Goal: Task Accomplishment & Management: Use online tool/utility

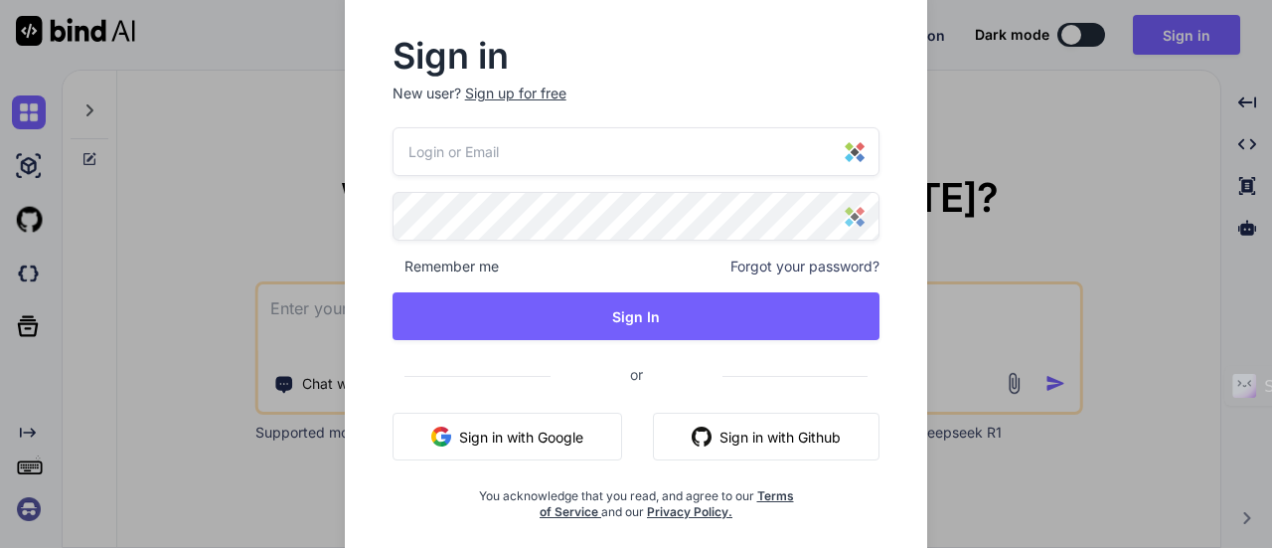
click at [855, 160] on div at bounding box center [637, 151] width 488 height 49
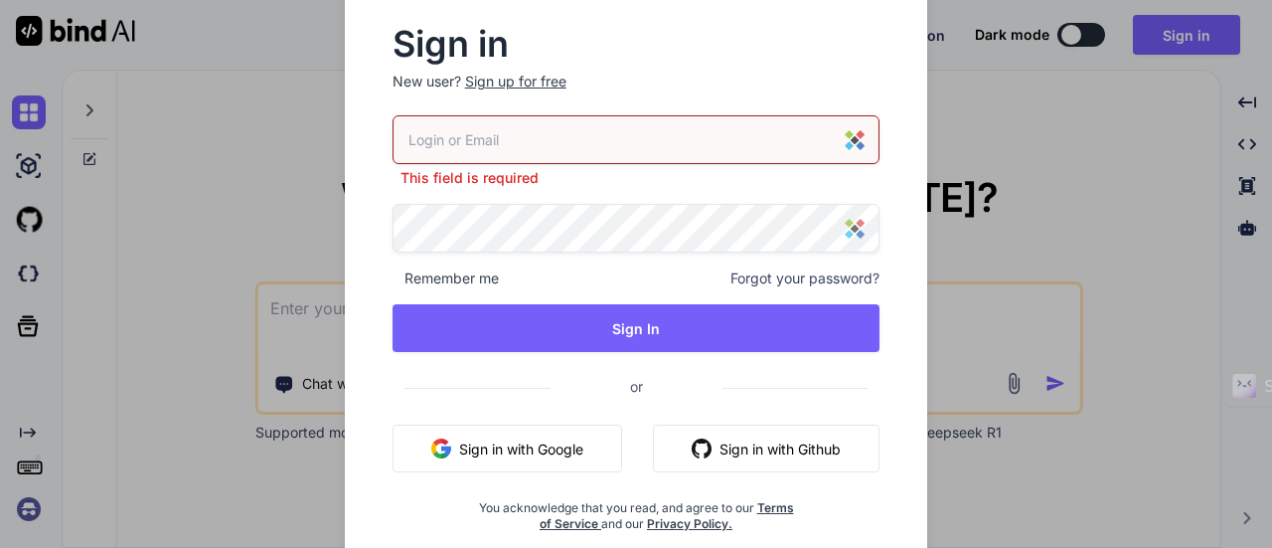
click at [858, 141] on img at bounding box center [855, 140] width 20 height 20
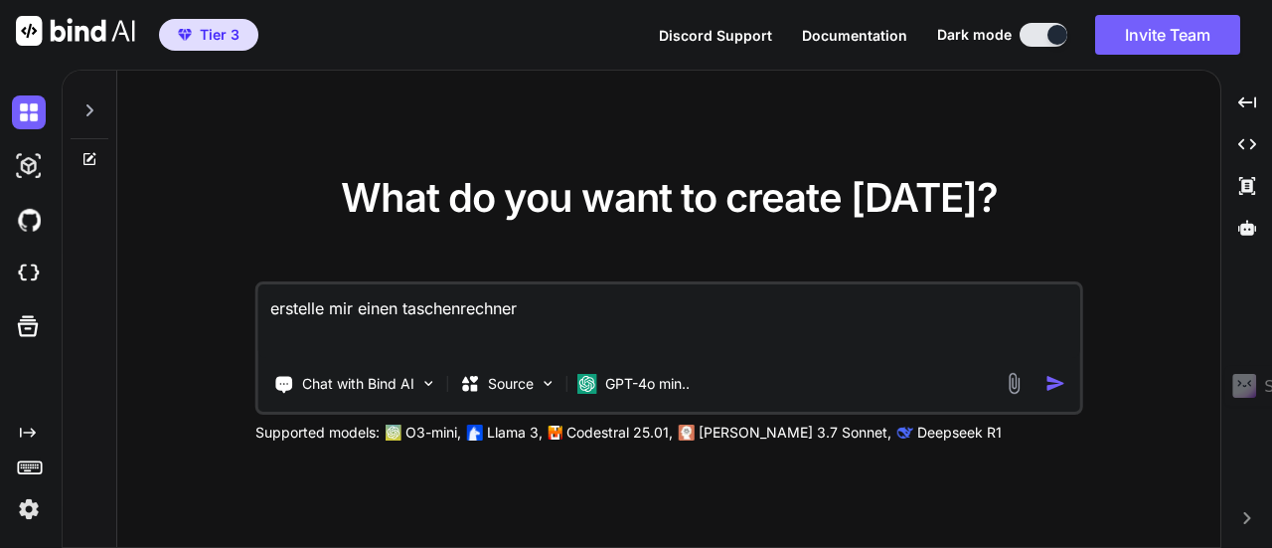
click at [40, 512] on img at bounding box center [29, 509] width 34 height 34
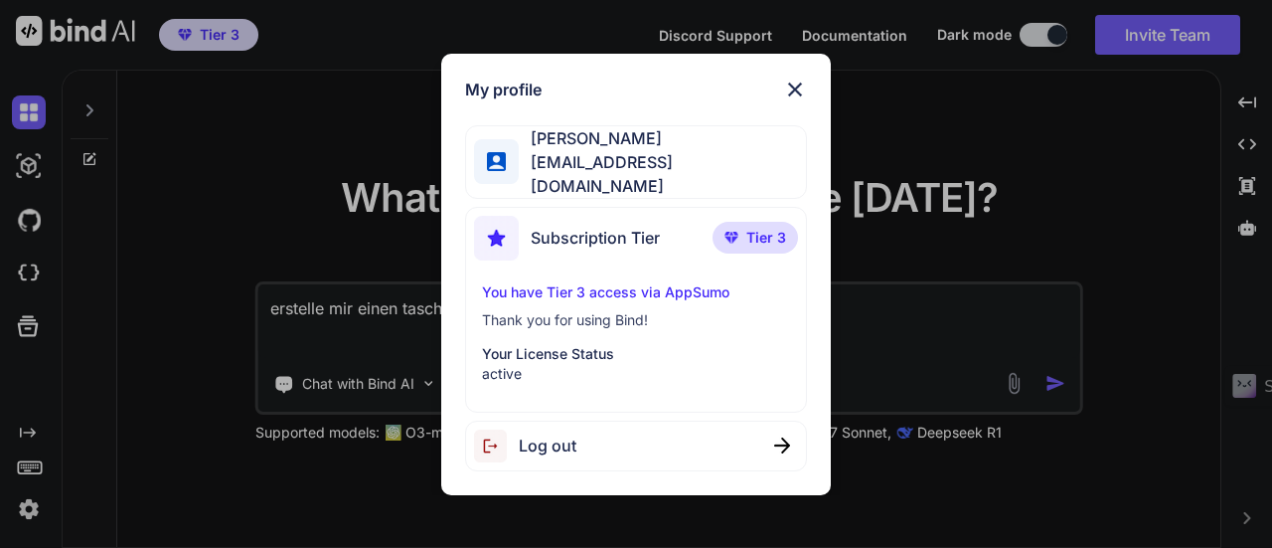
click at [799, 98] on img at bounding box center [795, 90] width 24 height 24
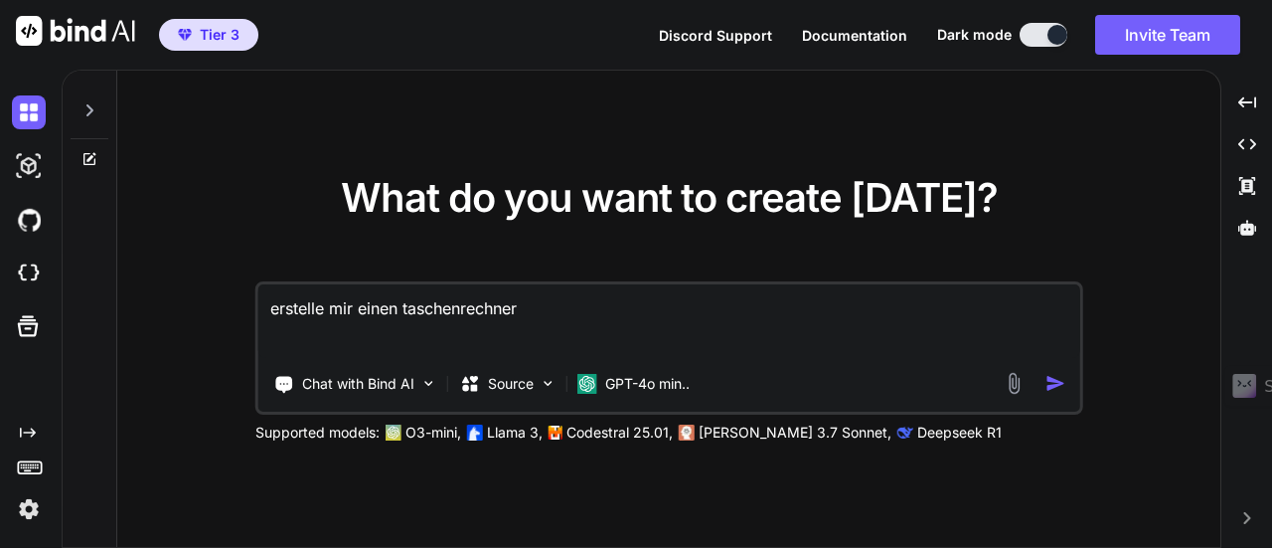
click at [24, 168] on img at bounding box center [29, 166] width 34 height 34
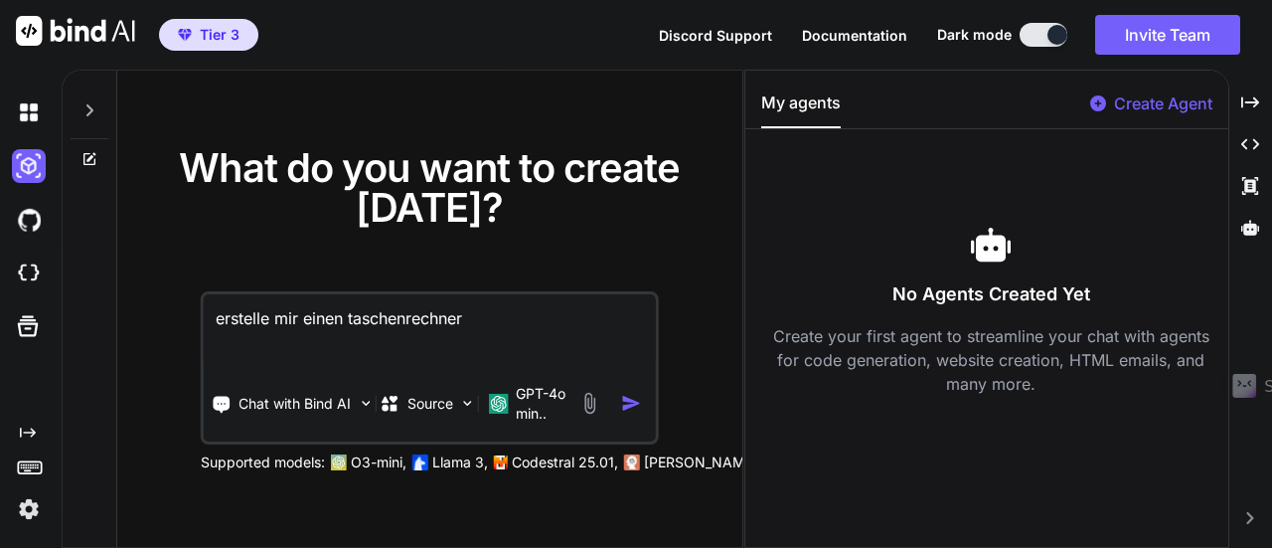
click at [24, 226] on img at bounding box center [29, 220] width 34 height 34
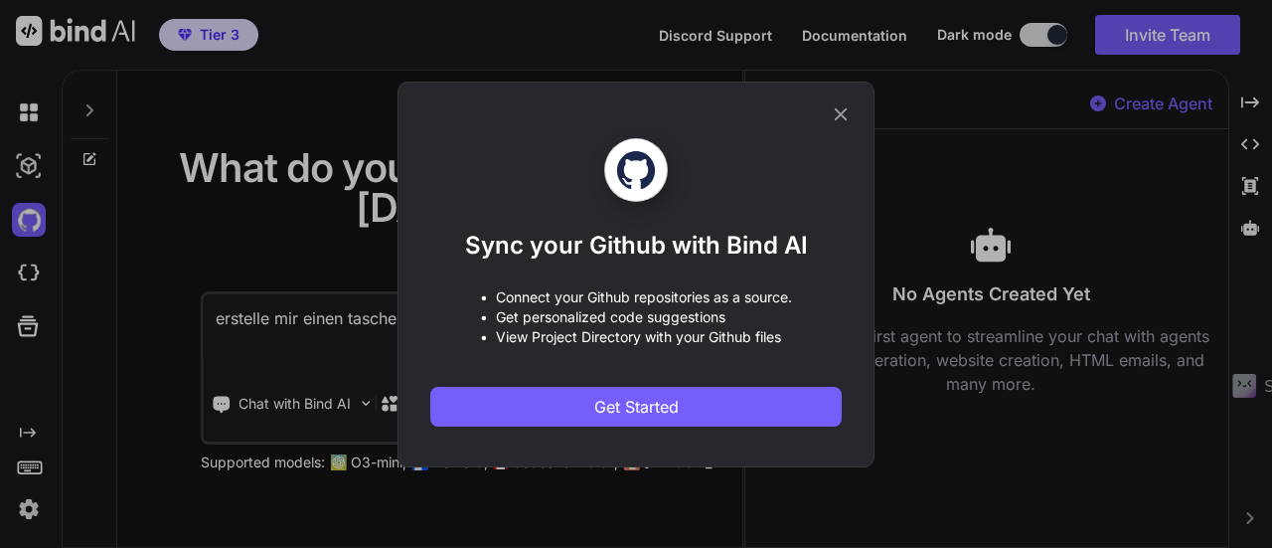
click at [835, 116] on icon at bounding box center [841, 114] width 22 height 22
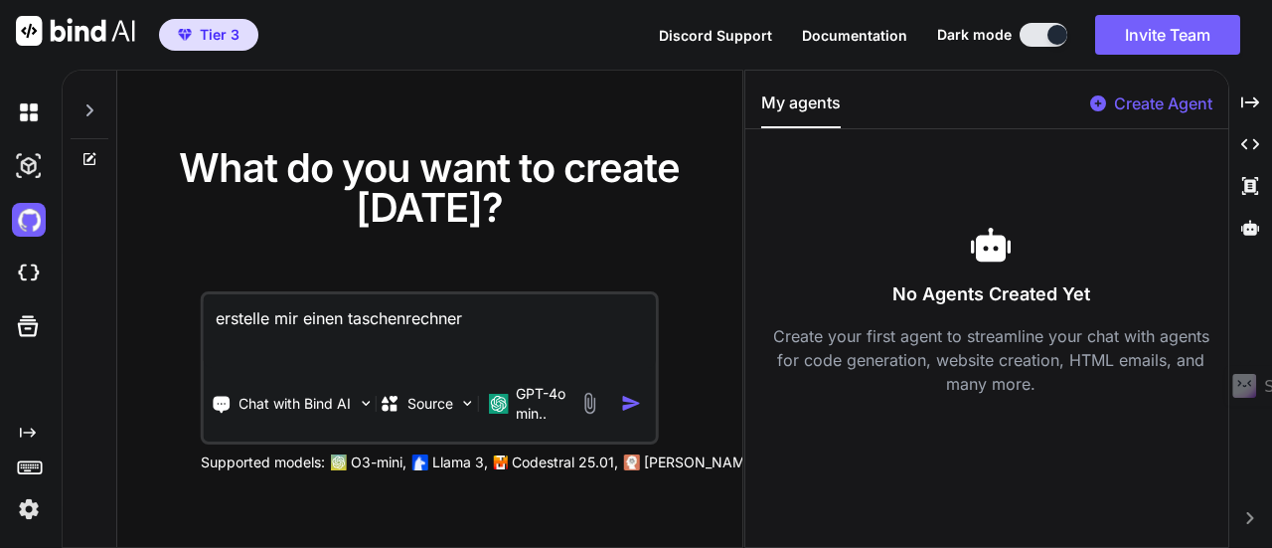
click at [16, 327] on icon at bounding box center [28, 326] width 28 height 28
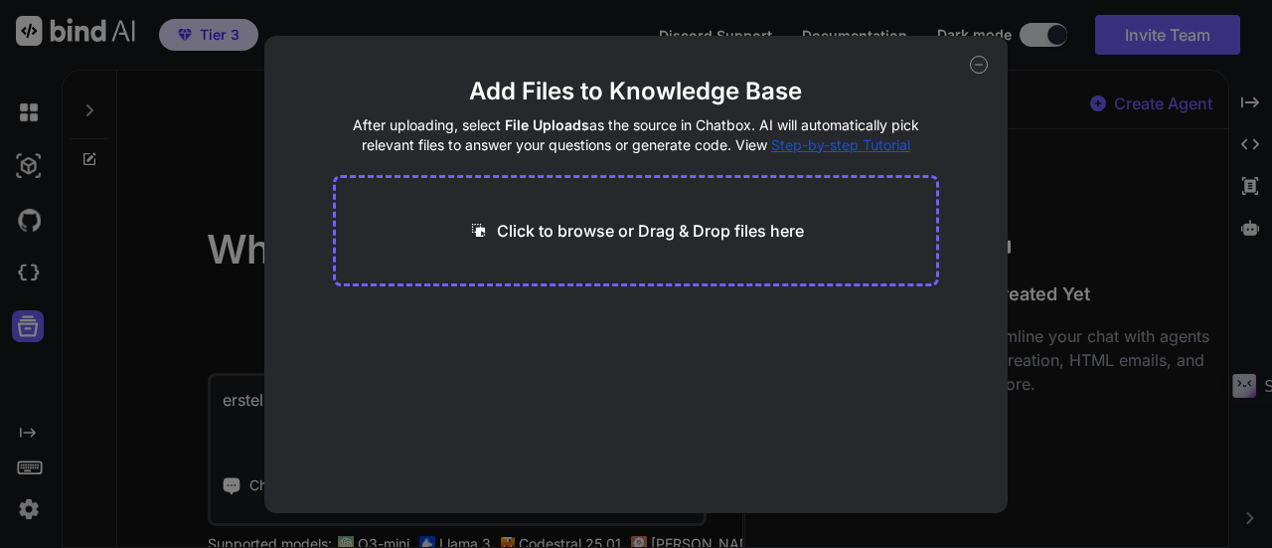
click at [33, 278] on div "Add Files to Knowledge Base After uploading, select File Uploads as the source …" at bounding box center [636, 274] width 1272 height 548
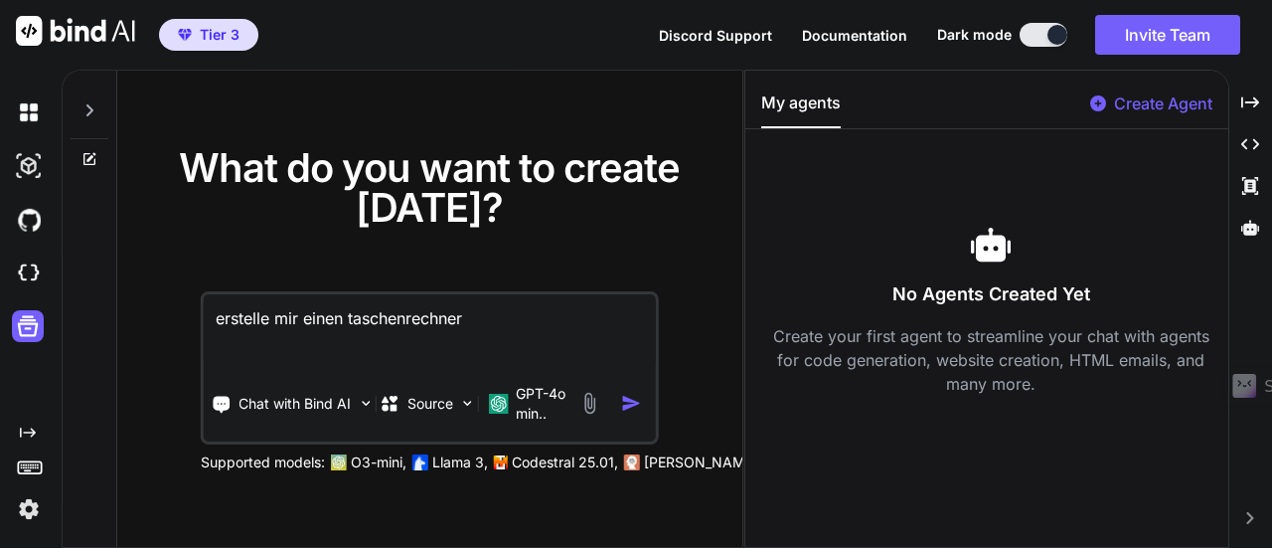
click at [31, 224] on img at bounding box center [29, 220] width 34 height 34
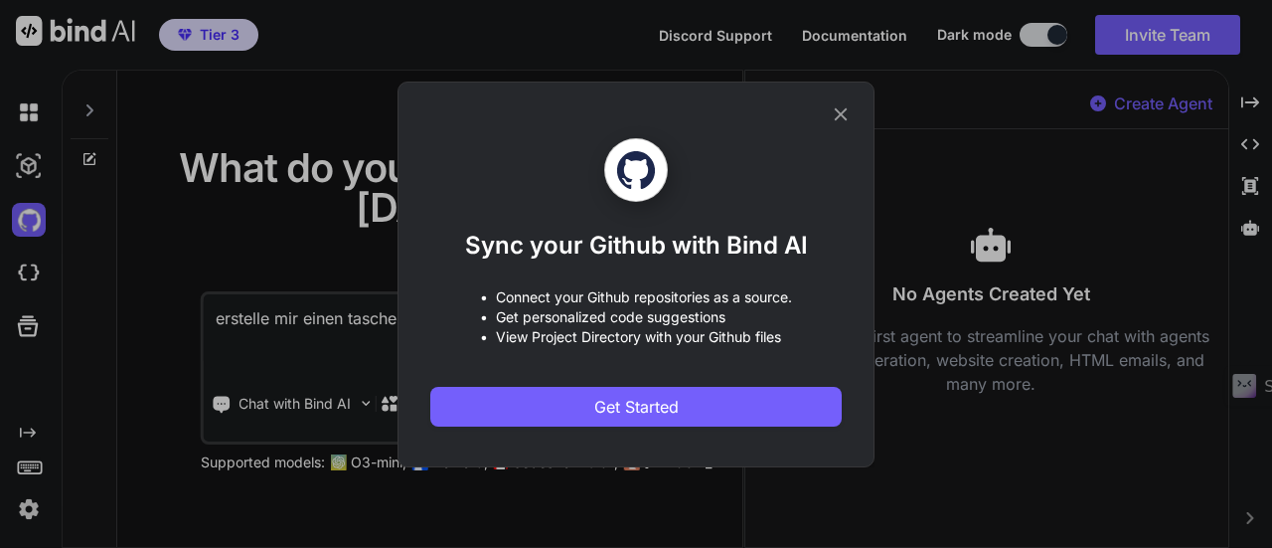
click at [843, 112] on icon at bounding box center [841, 113] width 13 height 13
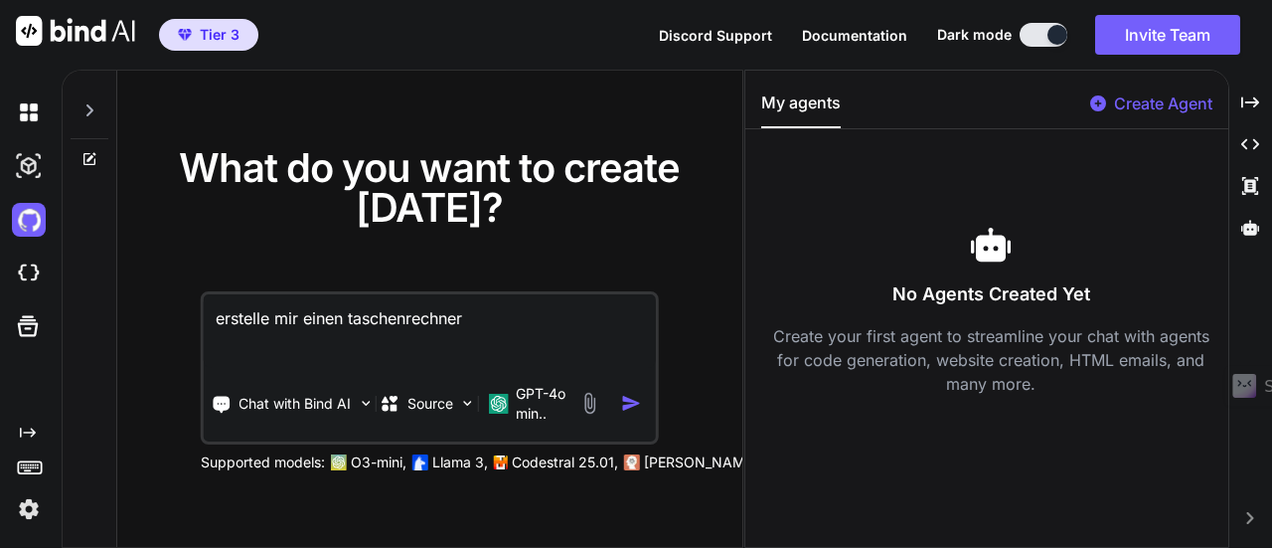
click at [19, 166] on img at bounding box center [29, 166] width 34 height 34
click at [29, 110] on img at bounding box center [29, 112] width 34 height 34
click at [91, 114] on icon at bounding box center [89, 110] width 16 height 16
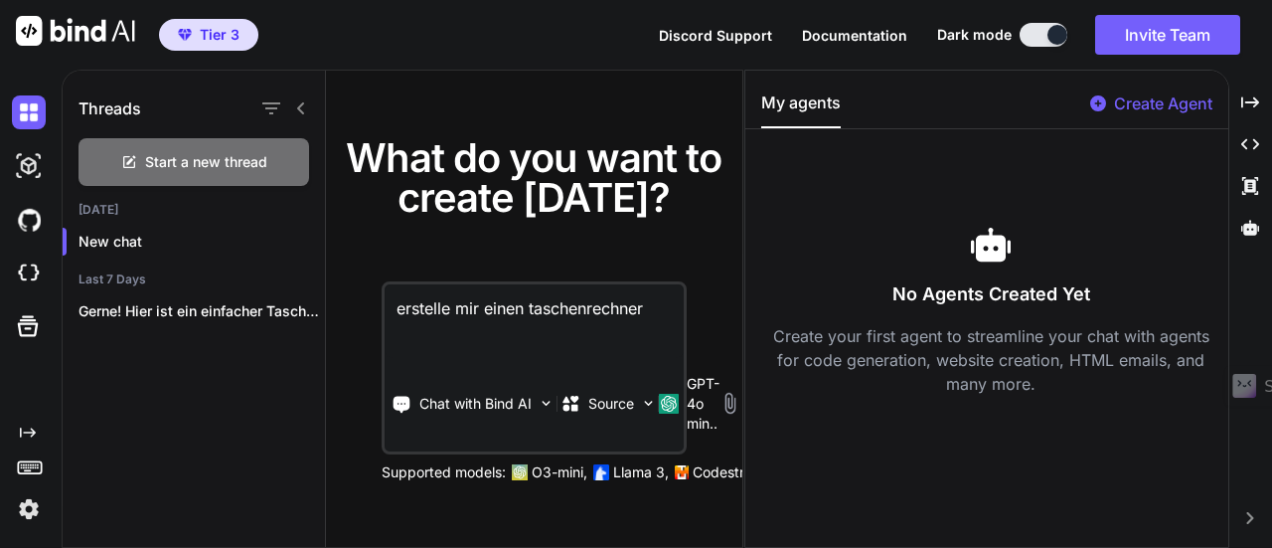
click at [36, 428] on div "Created with Pixso." at bounding box center [33, 432] width 42 height 16
type textarea "x"
